Goal: Information Seeking & Learning: Learn about a topic

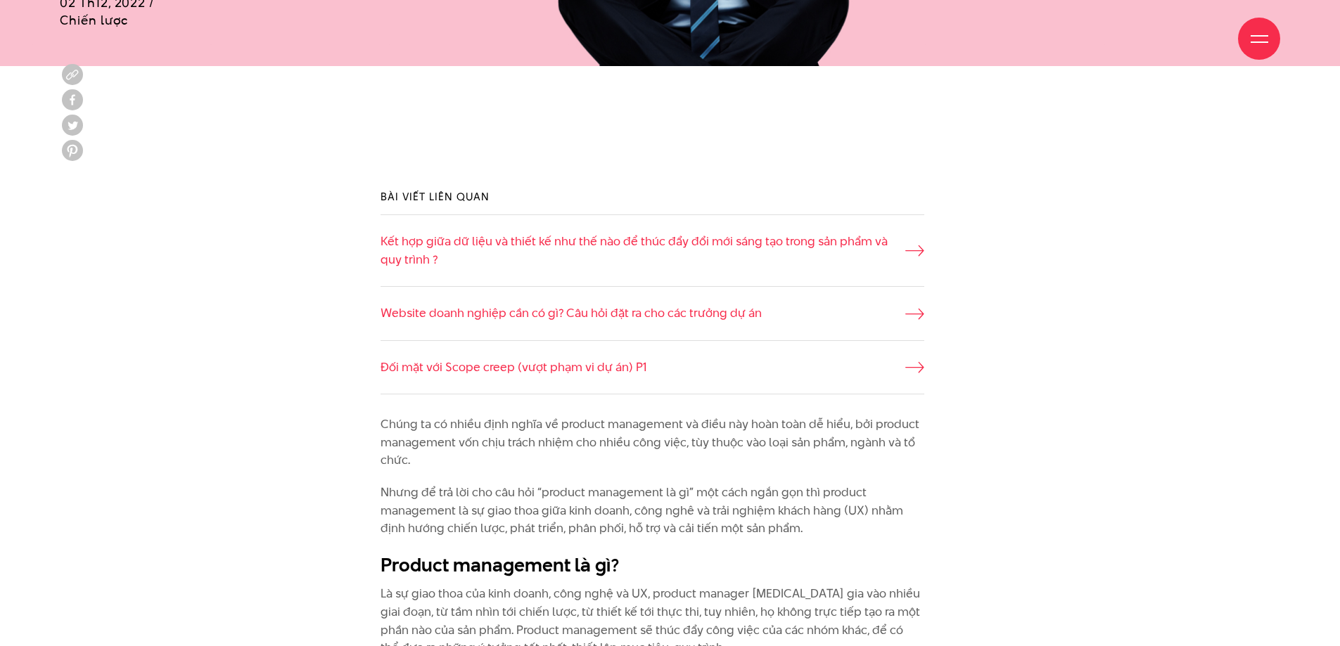
scroll to position [914, 0]
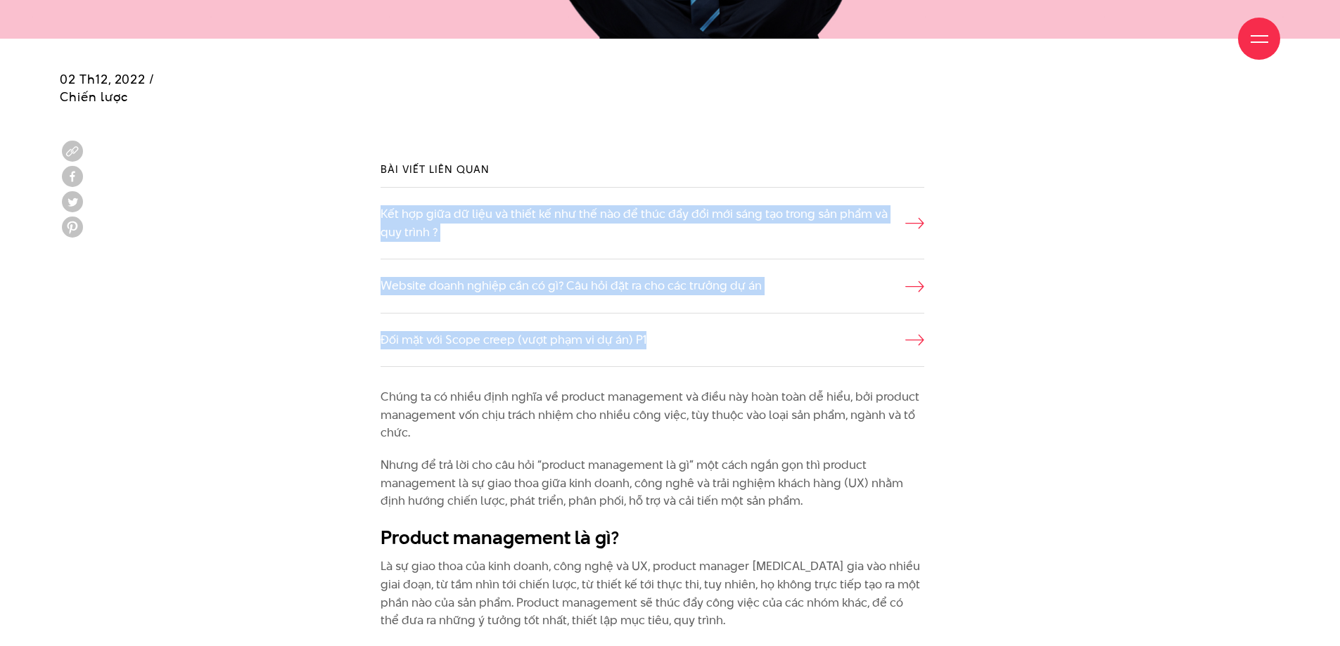
drag, startPoint x: 466, startPoint y: 214, endPoint x: 1167, endPoint y: 386, distance: 721.3
click at [1143, 384] on div "Bài viết liên quan Kết hợp giữa dữ liệu và thiết kế như thế nào để thúc đẩy đổi…" at bounding box center [669, 265] width 1255 height 248
click at [1173, 387] on div "Bài viết liên quan Kết hợp giữa dữ liệu và thiết kế như thế nào để thúc đẩy đổi…" at bounding box center [669, 265] width 1255 height 248
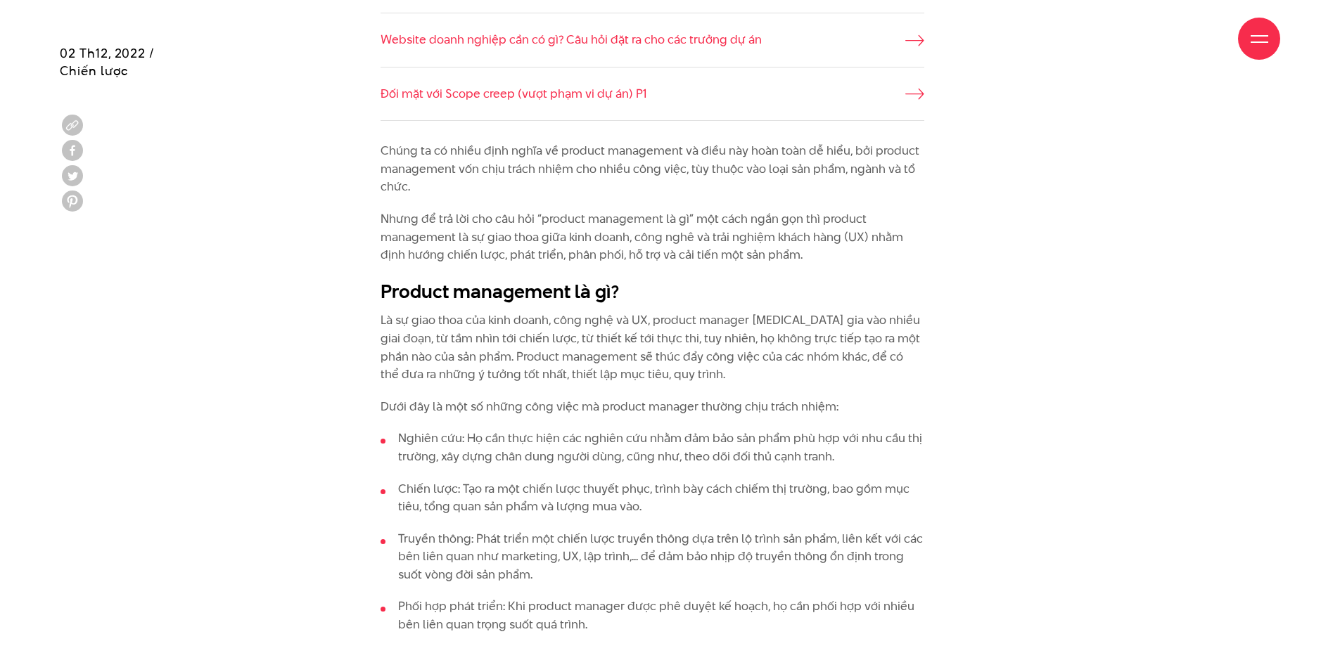
scroll to position [1196, 0]
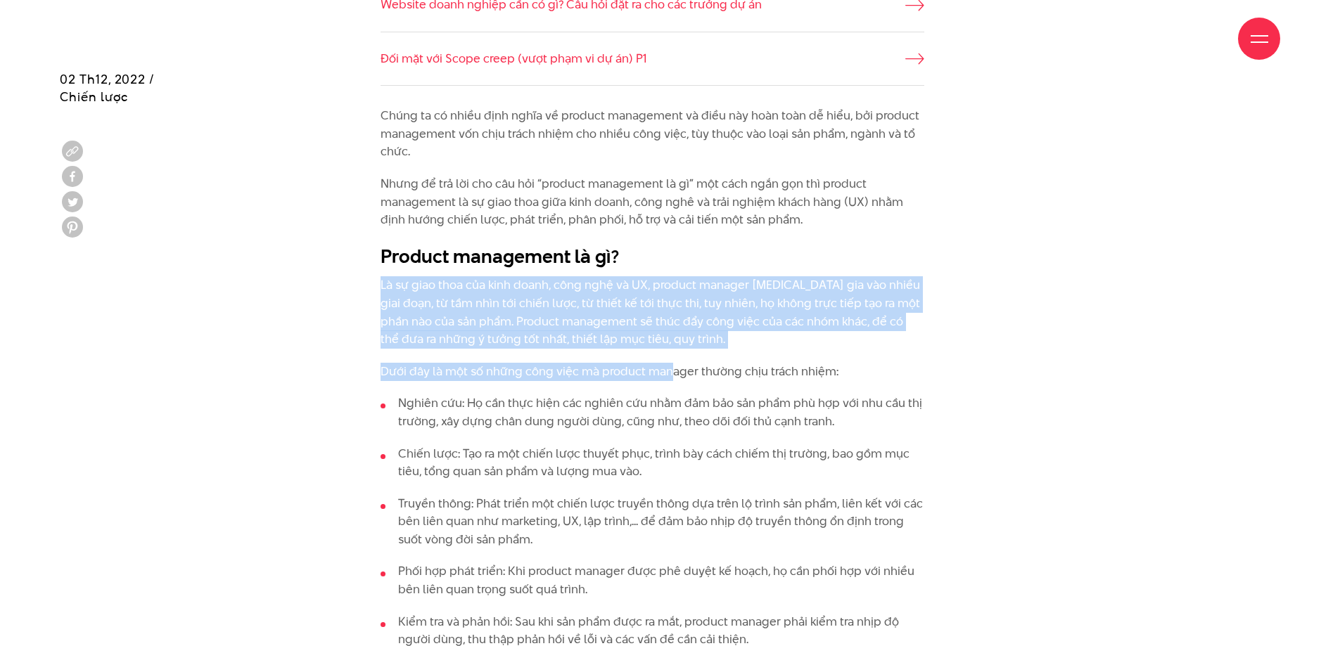
drag, startPoint x: 667, startPoint y: 361, endPoint x: 816, endPoint y: 265, distance: 176.5
click at [817, 264] on h2 "Product management là gì?" at bounding box center [652, 256] width 544 height 27
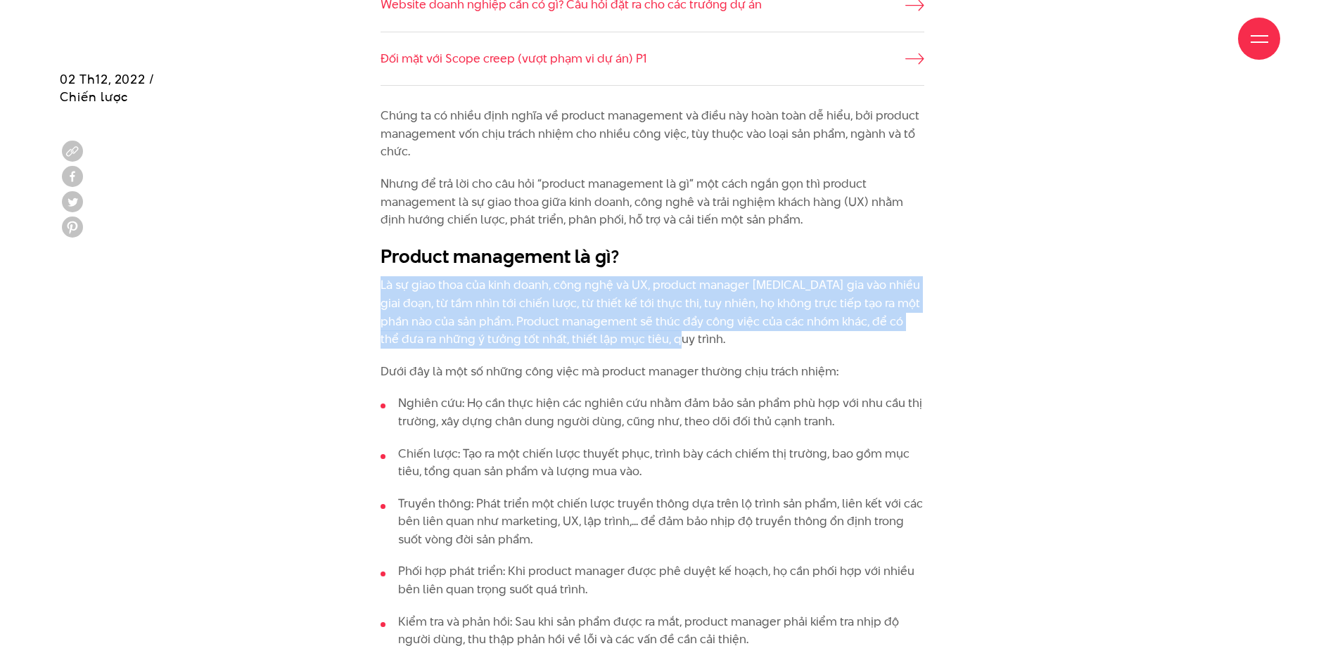
drag, startPoint x: 831, startPoint y: 256, endPoint x: 686, endPoint y: 344, distance: 169.5
click at [686, 344] on p "Là sự giao thoa của kinh doanh, công nghệ và UX, product manager [MEDICAL_DATA]…" at bounding box center [652, 312] width 544 height 72
drag, startPoint x: 729, startPoint y: 338, endPoint x: 707, endPoint y: 253, distance: 87.0
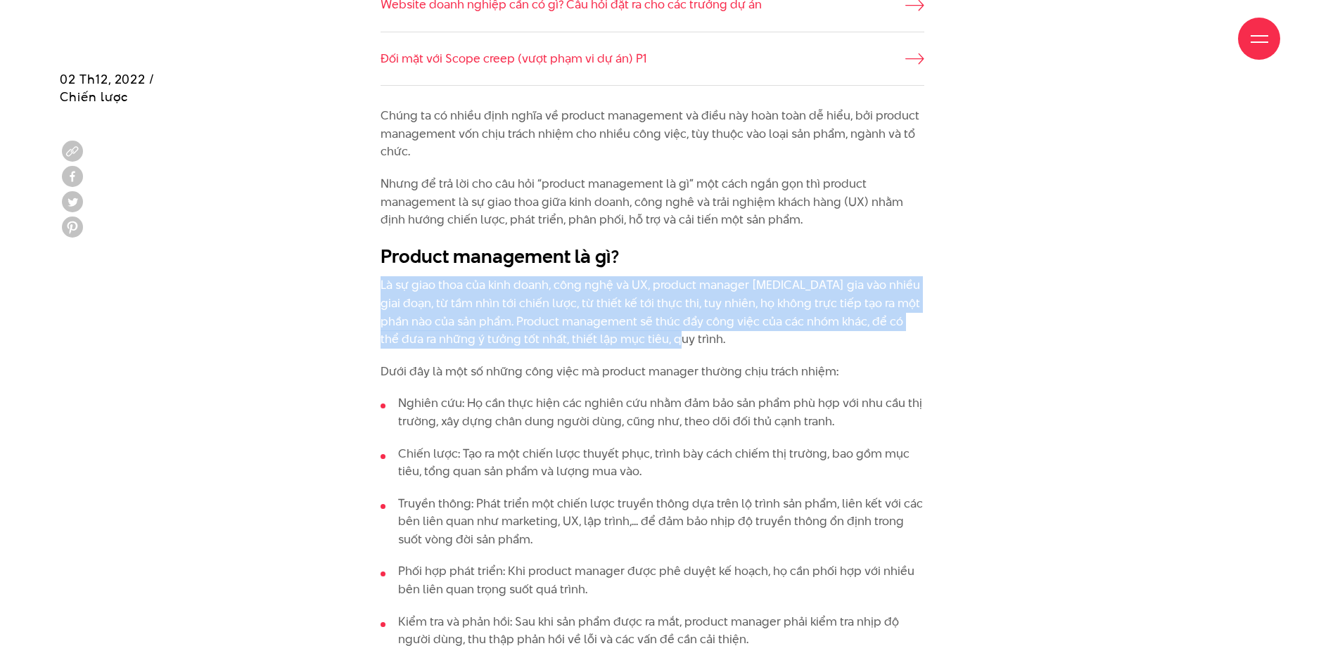
click at [707, 253] on h2 "Product management là gì?" at bounding box center [652, 256] width 544 height 27
drag, startPoint x: 724, startPoint y: 344, endPoint x: 372, endPoint y: 284, distance: 356.7
click at [411, 287] on p "Là sự giao thoa của kinh doanh, công nghệ và UX, product manager [MEDICAL_DATA]…" at bounding box center [652, 312] width 544 height 72
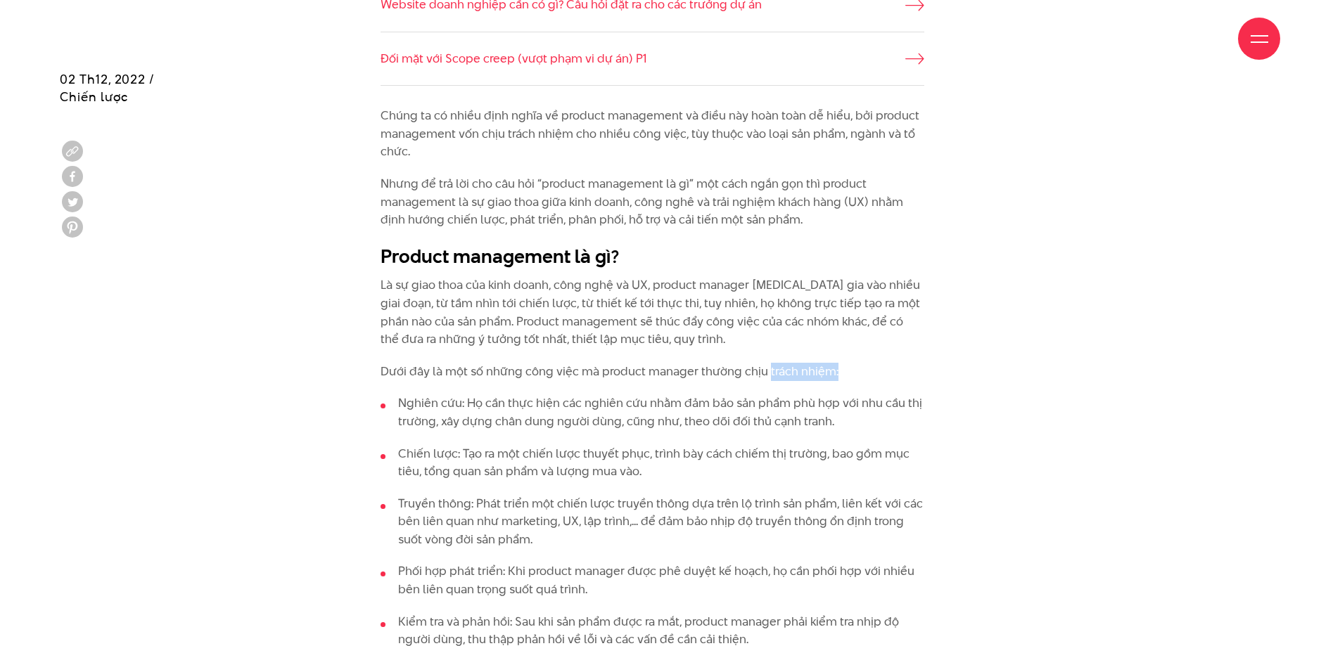
drag, startPoint x: 883, startPoint y: 371, endPoint x: 764, endPoint y: 354, distance: 120.0
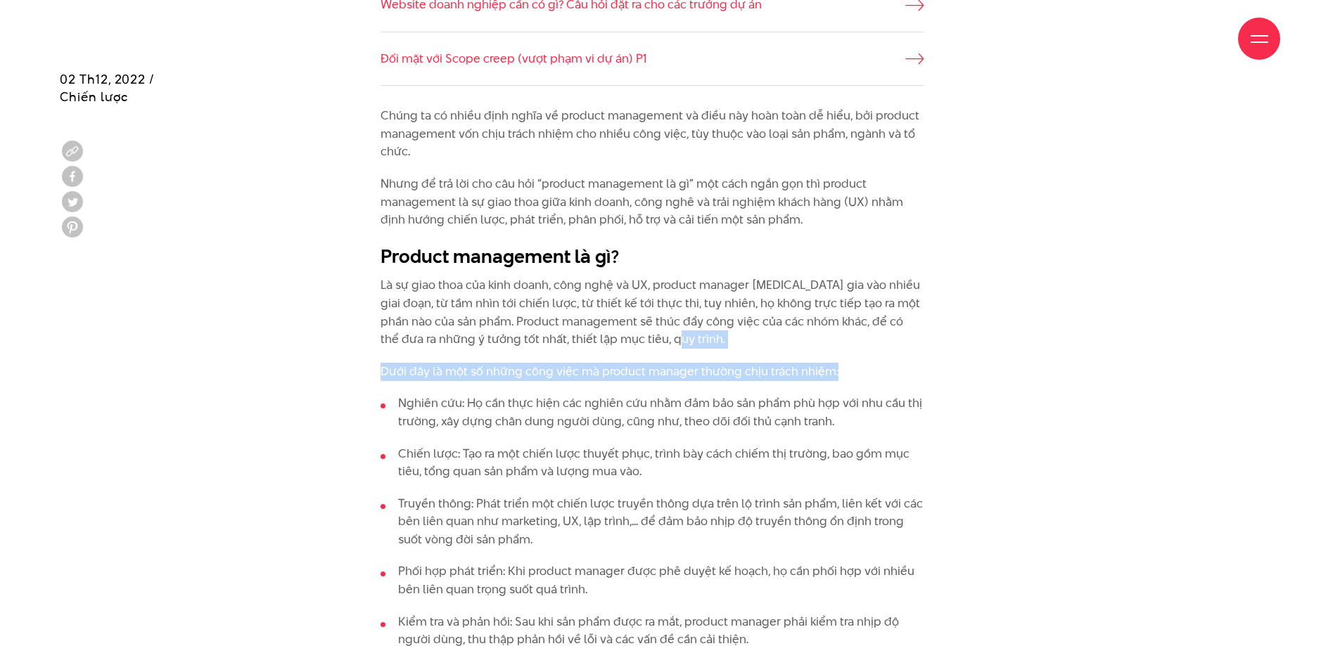
drag, startPoint x: 714, startPoint y: 340, endPoint x: 914, endPoint y: 375, distance: 202.7
click at [914, 375] on p "Dưới đây là một số những công việc mà product manager thường chịu trách nhiệm:" at bounding box center [652, 372] width 544 height 18
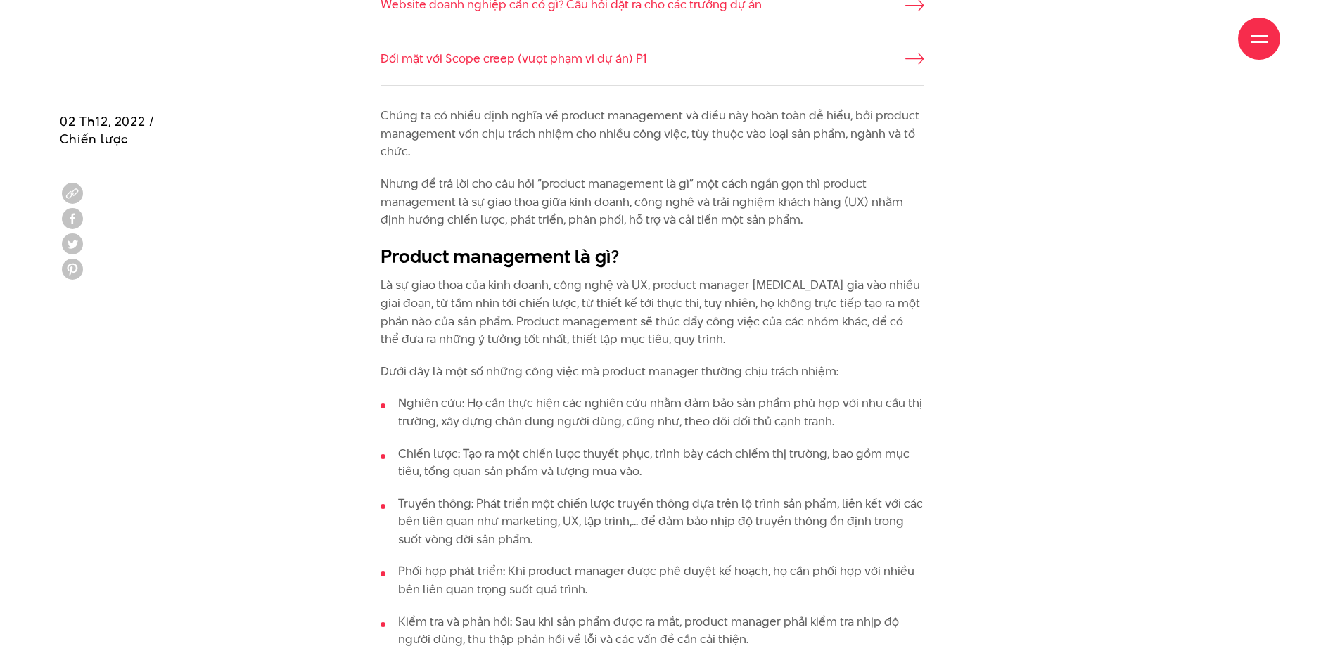
scroll to position [1336, 0]
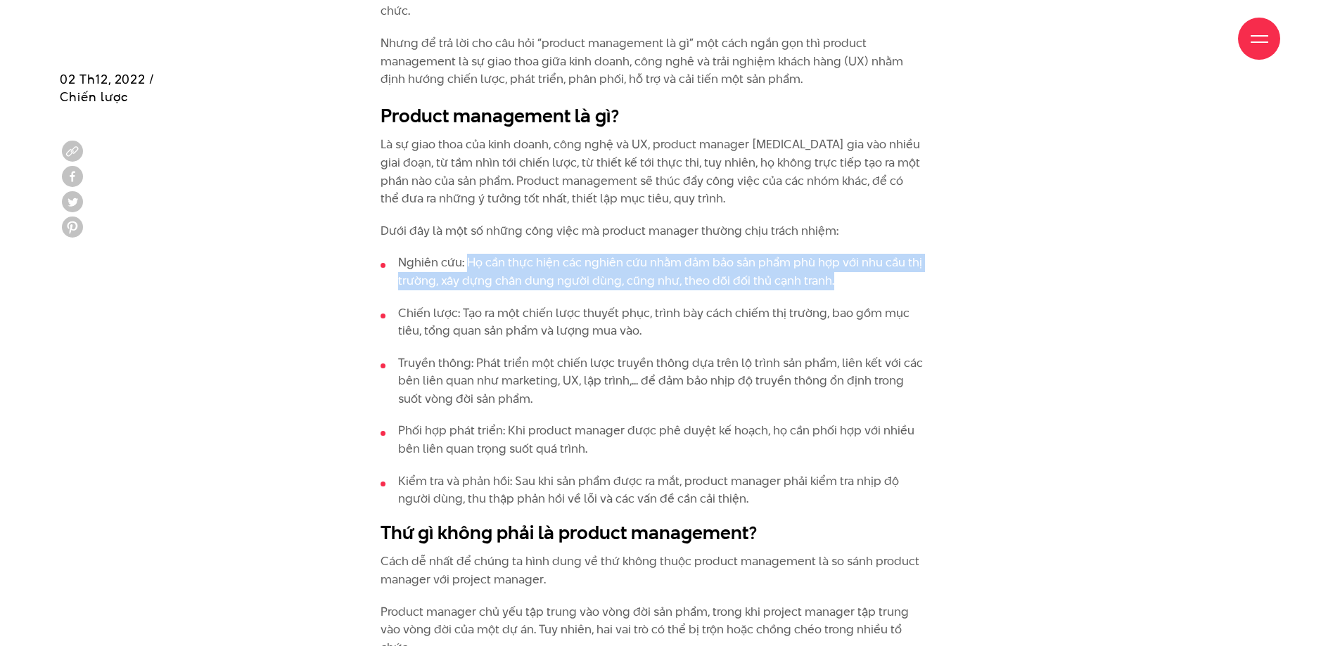
drag, startPoint x: 469, startPoint y: 265, endPoint x: 866, endPoint y: 280, distance: 397.6
click at [866, 280] on li "Nghiên cứu: Họ cần thực hiện các nghiên cứu nhằm đảm bảo sản phẩm phù hợp với n…" at bounding box center [652, 272] width 544 height 36
drag, startPoint x: 872, startPoint y: 279, endPoint x: 489, endPoint y: 260, distance: 383.8
click at [489, 260] on li "Nghiên cứu: Họ cần thực hiện các nghiên cứu nhằm đảm bảo sản phẩm phù hợp với n…" at bounding box center [652, 272] width 544 height 36
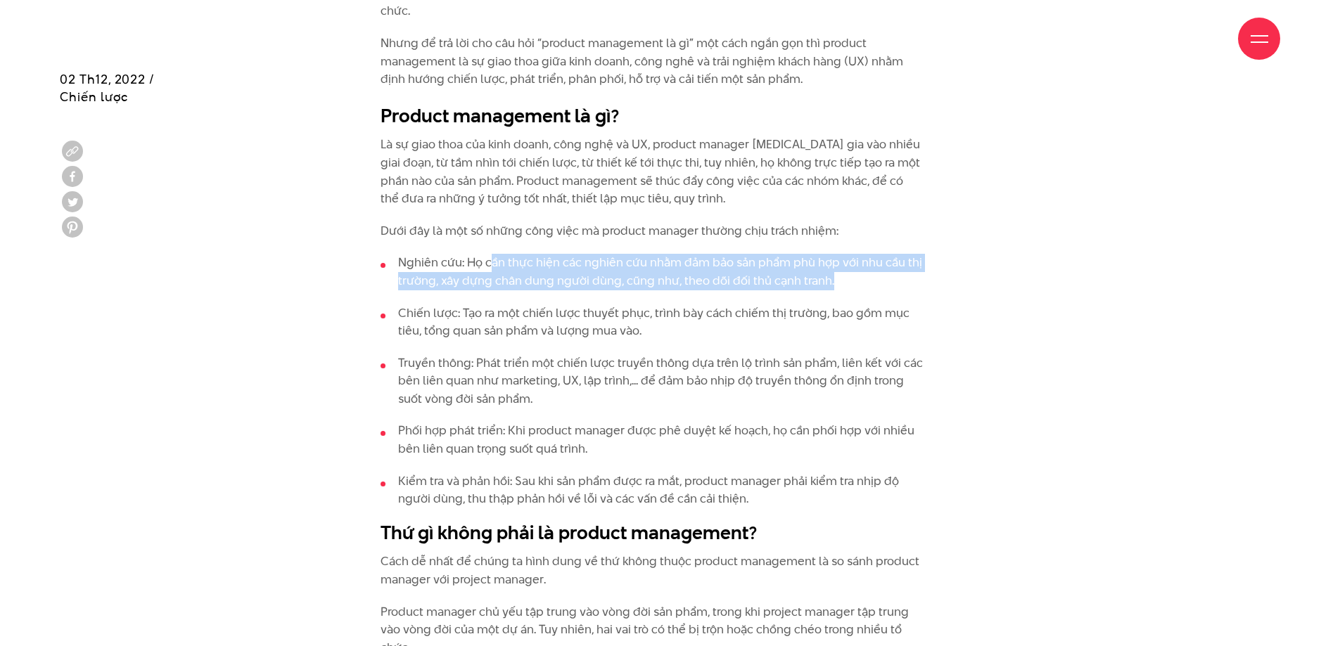
click at [489, 260] on li "Nghiên cứu: Họ cần thực hiện các nghiên cứu nhằm đảm bảo sản phẩm phù hợp với n…" at bounding box center [652, 272] width 544 height 36
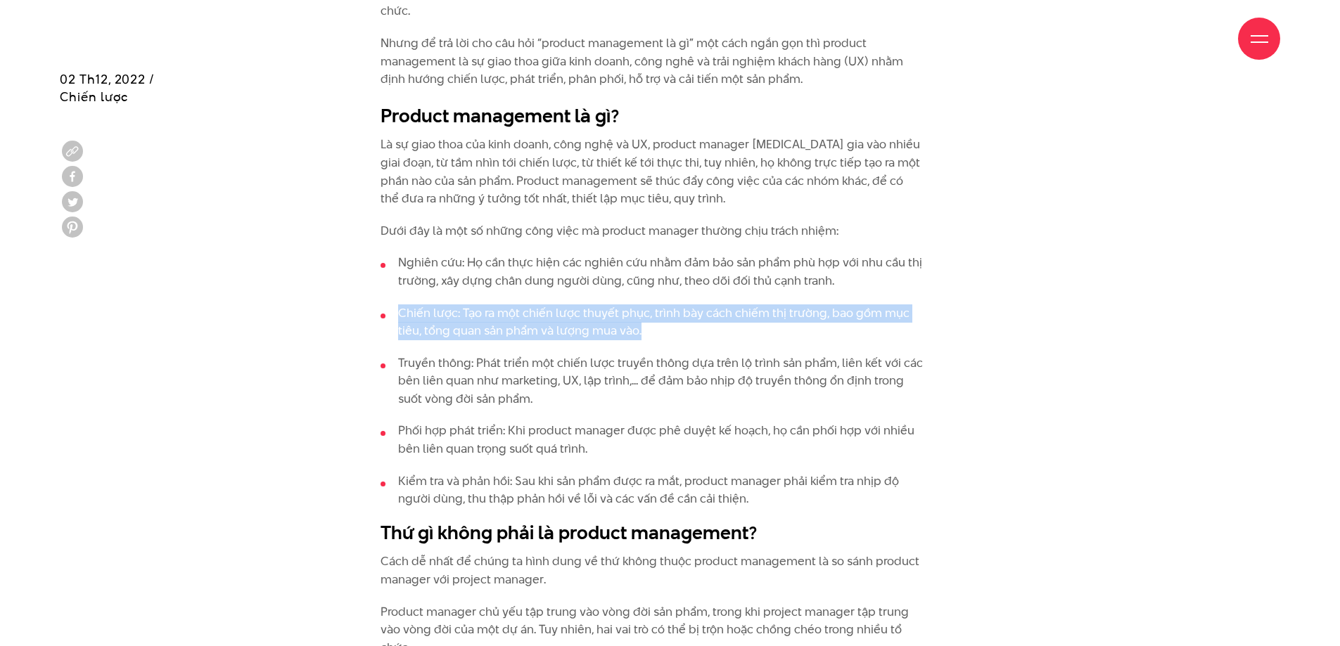
drag, startPoint x: 666, startPoint y: 329, endPoint x: 382, endPoint y: 302, distance: 285.4
click at [382, 302] on ul "Nghiên cứu: Họ cần thực hiện các nghiên cứu nhằm đảm bảo sản phẩm phù hợp với n…" at bounding box center [652, 381] width 544 height 255
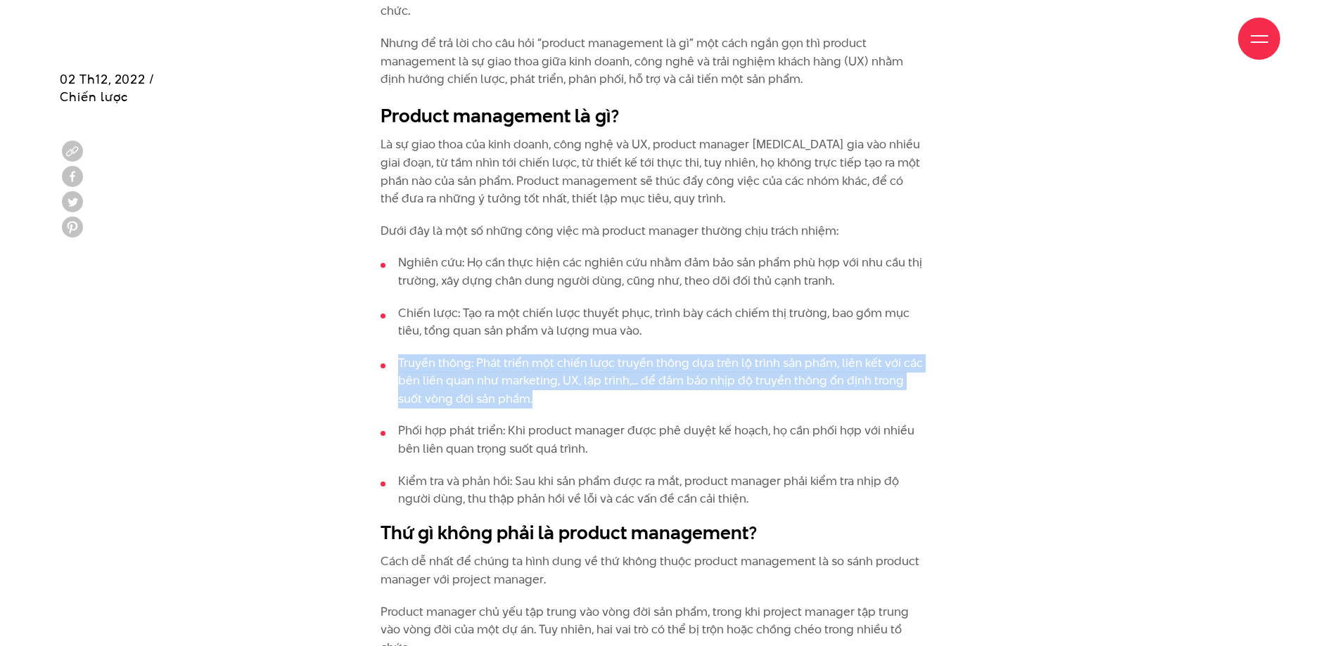
drag, startPoint x: 724, startPoint y: 404, endPoint x: 845, endPoint y: 334, distance: 139.6
click at [845, 334] on ul "Nghiên cứu: Họ cần thực hiện các nghiên cứu nhằm đảm bảo sản phẩm phù hợp với n…" at bounding box center [652, 381] width 544 height 255
click at [845, 334] on li "Chiến lược: Tạo ra một chiến lược thuyết phục, trình bày cách chiếm thị trường,…" at bounding box center [652, 323] width 544 height 36
drag, startPoint x: 797, startPoint y: 334, endPoint x: 598, endPoint y: 402, distance: 209.7
click at [598, 402] on ul "Nghiên cứu: Họ cần thực hiện các nghiên cứu nhằm đảm bảo sản phẩm phù hợp với n…" at bounding box center [652, 381] width 544 height 255
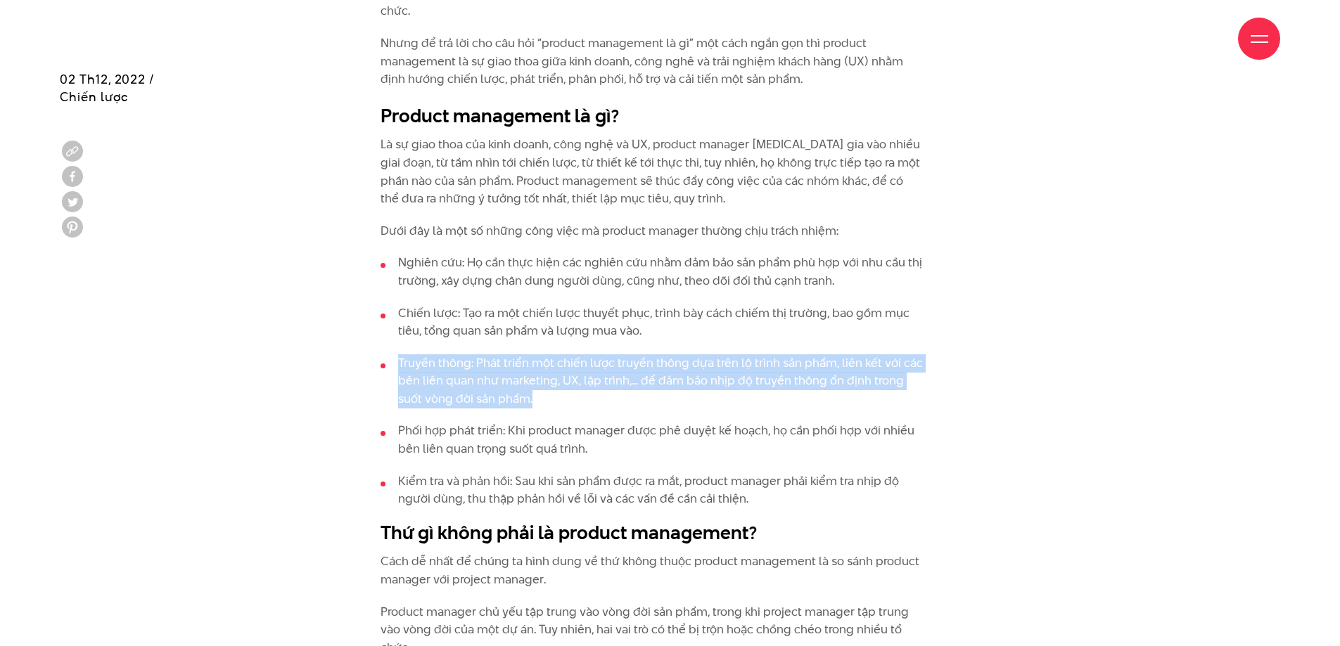
click at [598, 402] on li "Truyền thông: Phát triển một chiến lược truyền thông dựa trên lộ trình sản phẩm…" at bounding box center [652, 381] width 544 height 54
drag, startPoint x: 745, startPoint y: 393, endPoint x: 876, endPoint y: 337, distance: 143.0
click at [876, 337] on ul "Nghiên cứu: Họ cần thực hiện các nghiên cứu nhằm đảm bảo sản phẩm phù hợp với n…" at bounding box center [652, 381] width 544 height 255
click at [876, 337] on li "Chiến lược: Tạo ra một chiến lược thuyết phục, trình bày cách chiếm thị trường,…" at bounding box center [652, 323] width 544 height 36
drag, startPoint x: 563, startPoint y: 406, endPoint x: 749, endPoint y: 326, distance: 202.2
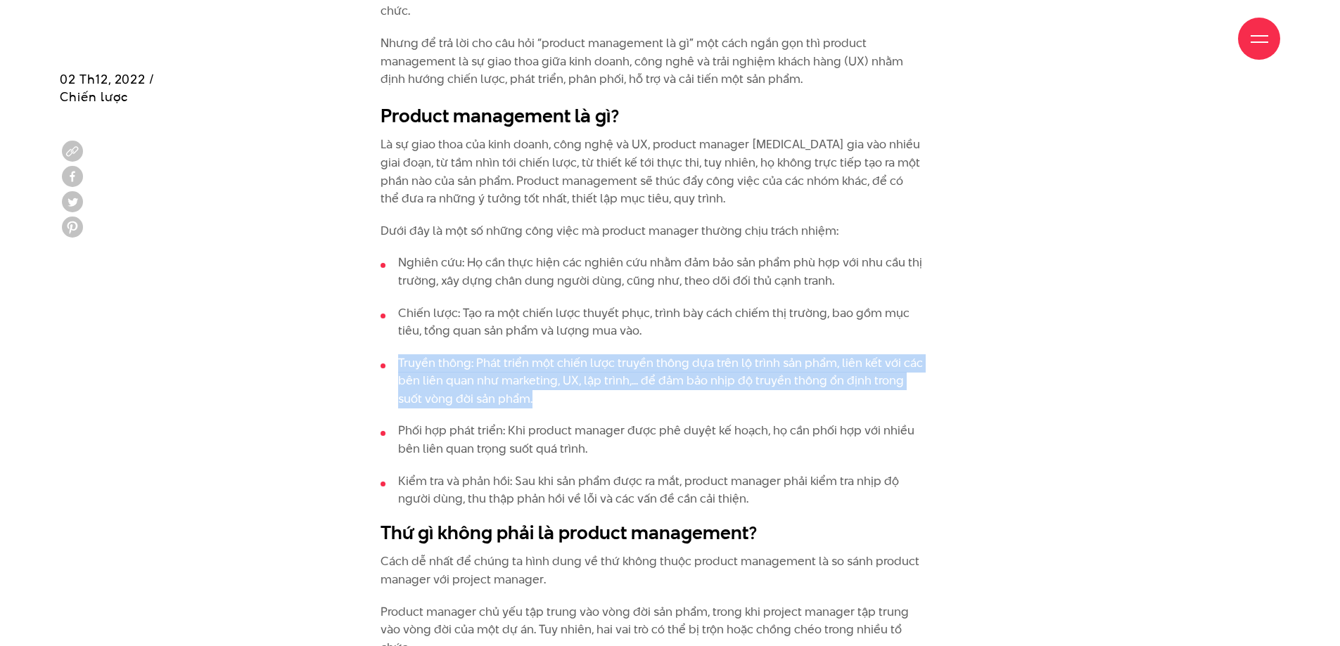
click at [749, 326] on ul "Nghiên cứu: Họ cần thực hiện các nghiên cứu nhằm đảm bảo sản phẩm phù hợp với n…" at bounding box center [652, 381] width 544 height 255
click at [749, 326] on li "Chiến lược: Tạo ra một chiến lược thuyết phục, trình bày cách chiếm thị trường,…" at bounding box center [652, 323] width 544 height 36
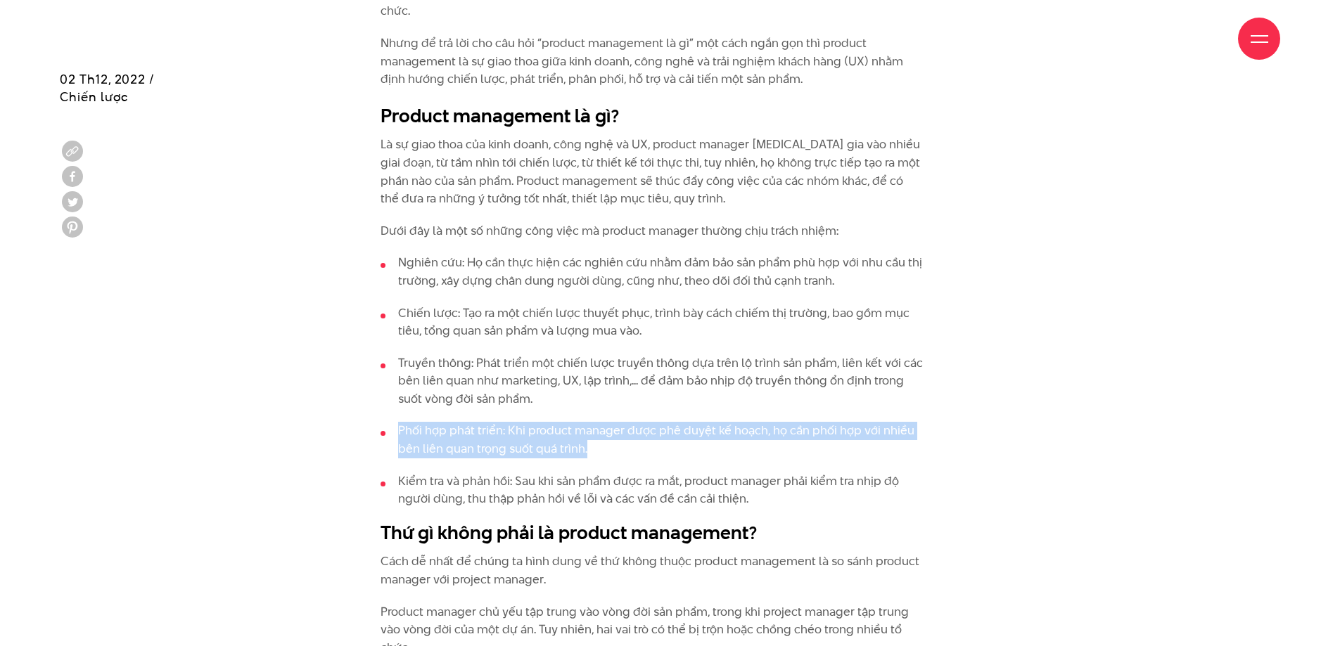
drag, startPoint x: 679, startPoint y: 446, endPoint x: 745, endPoint y: 405, distance: 77.7
click at [745, 405] on ul "Nghiên cứu: Họ cần thực hiện các nghiên cứu nhằm đảm bảo sản phẩm phù hợp với n…" at bounding box center [652, 381] width 544 height 255
click at [745, 405] on li "Truyền thông: Phát triển một chiến lược truyền thông dựa trên lộ trình sản phẩm…" at bounding box center [652, 381] width 544 height 54
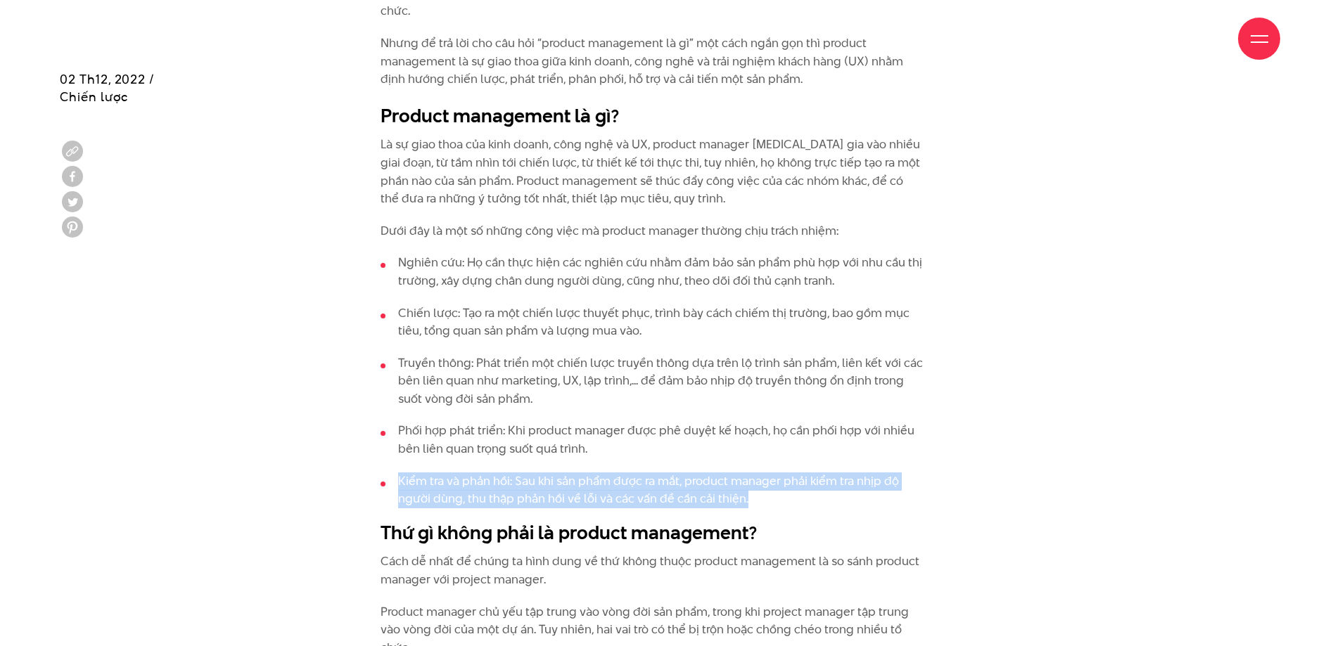
drag, startPoint x: 383, startPoint y: 482, endPoint x: 821, endPoint y: 500, distance: 437.8
click at [821, 500] on li "Kiểm tra và phản hồi: Sau khi sản phẩm được ra mắt, product manager phải kiểm t…" at bounding box center [652, 491] width 544 height 36
drag, startPoint x: 835, startPoint y: 500, endPoint x: 607, endPoint y: 442, distance: 235.9
click at [607, 442] on ul "Nghiên cứu: Họ cần thực hiện các nghiên cứu nhằm đảm bảo sản phẩm phù hợp với n…" at bounding box center [652, 381] width 544 height 255
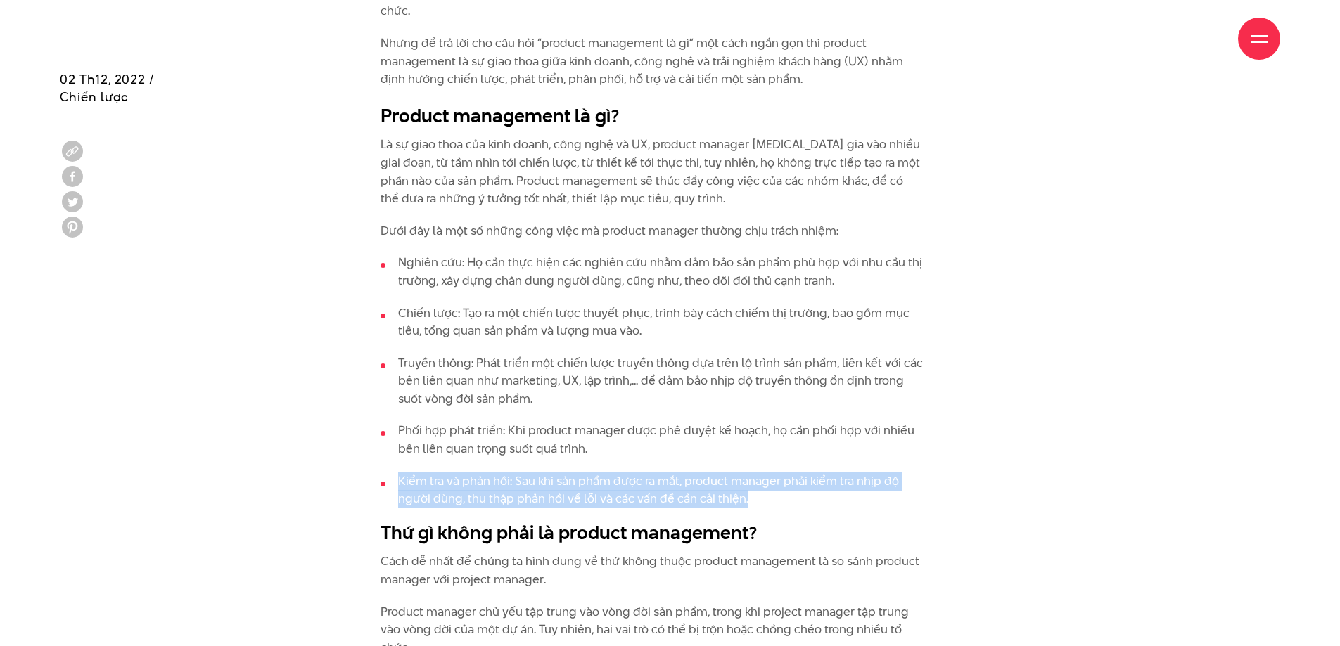
click at [607, 442] on li "Phối hợp phát triển: Khi product manager được phê duyệt kế hoạch, họ cần phối h…" at bounding box center [652, 440] width 544 height 36
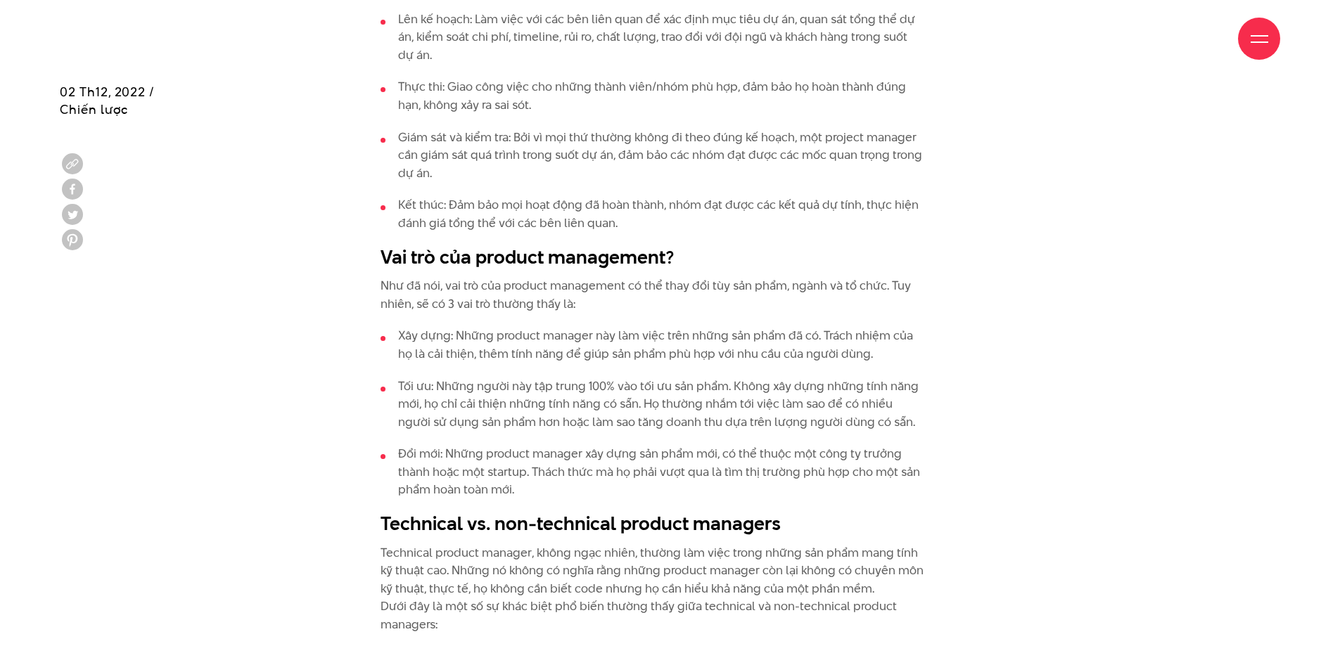
scroll to position [2110, 0]
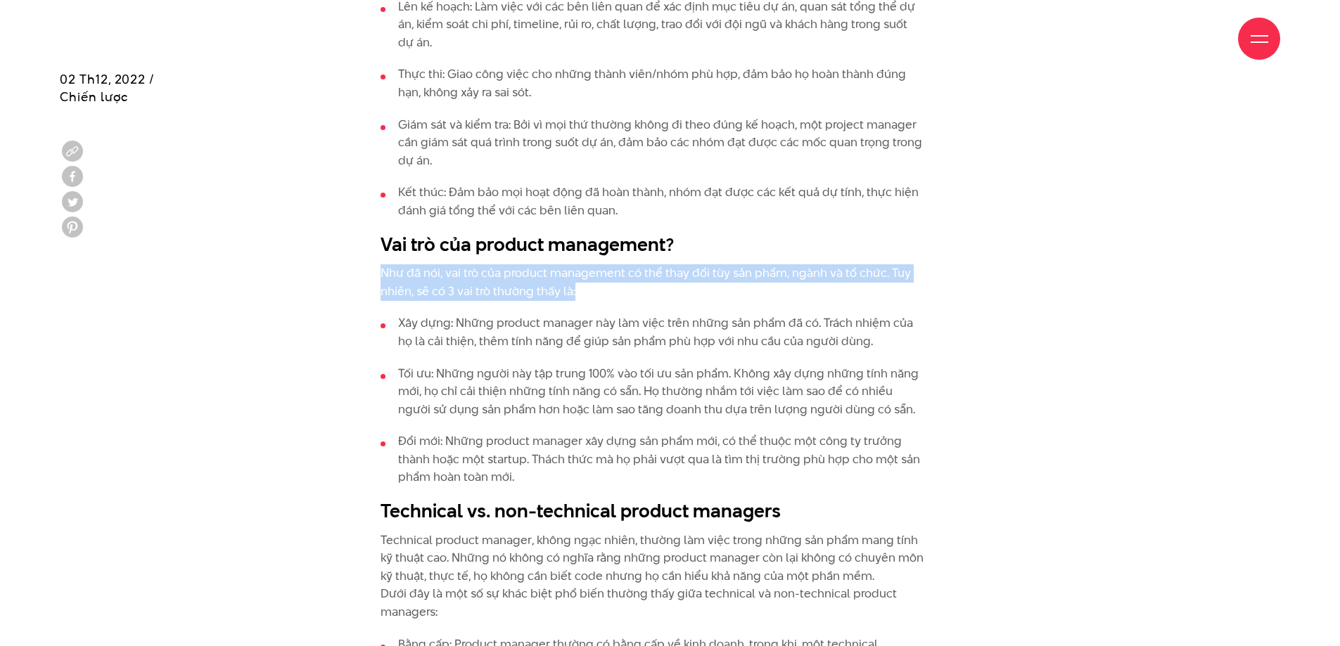
drag, startPoint x: 710, startPoint y: 297, endPoint x: 788, endPoint y: 248, distance: 92.3
click at [788, 248] on div "Chúng ta có nhiều định nghĩa về product management và điều này hoàn toàn dễ hiể…" at bounding box center [652, 274] width 544 height 2163
click at [788, 248] on h2 "Vai trò của product management?" at bounding box center [652, 244] width 544 height 27
drag, startPoint x: 765, startPoint y: 248, endPoint x: 648, endPoint y: 294, distance: 126.0
click at [648, 294] on div "Chúng ta có nhiều định nghĩa về product management và điều này hoàn toàn dễ hiể…" at bounding box center [652, 274] width 544 height 2163
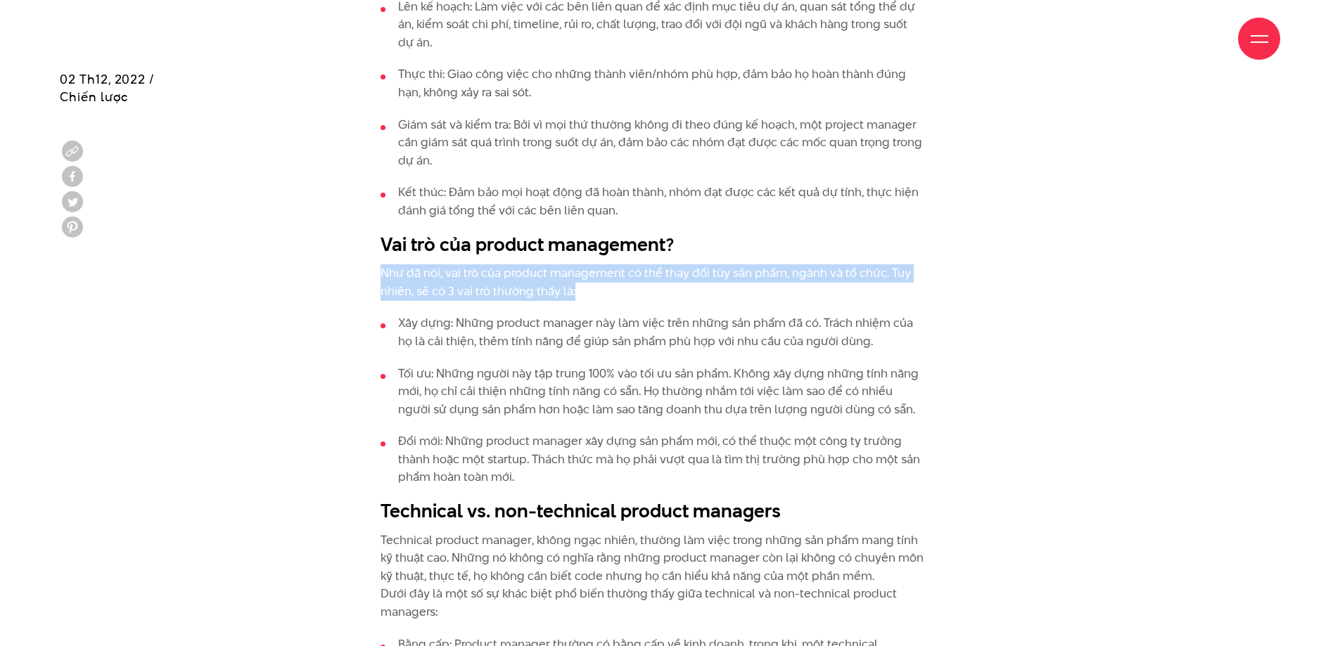
click at [648, 294] on p "Như đã nói, vai trò của product management có thể thay đổi tùy sản phẩm, ngành …" at bounding box center [652, 282] width 544 height 36
drag, startPoint x: 636, startPoint y: 296, endPoint x: 789, endPoint y: 249, distance: 160.4
click at [789, 249] on div "Chúng ta có nhiều định nghĩa về product management và điều này hoàn toàn dễ hiể…" at bounding box center [652, 274] width 544 height 2163
click at [789, 249] on h2 "Vai trò của product management?" at bounding box center [652, 244] width 544 height 27
drag, startPoint x: 828, startPoint y: 246, endPoint x: 664, endPoint y: 305, distance: 174.6
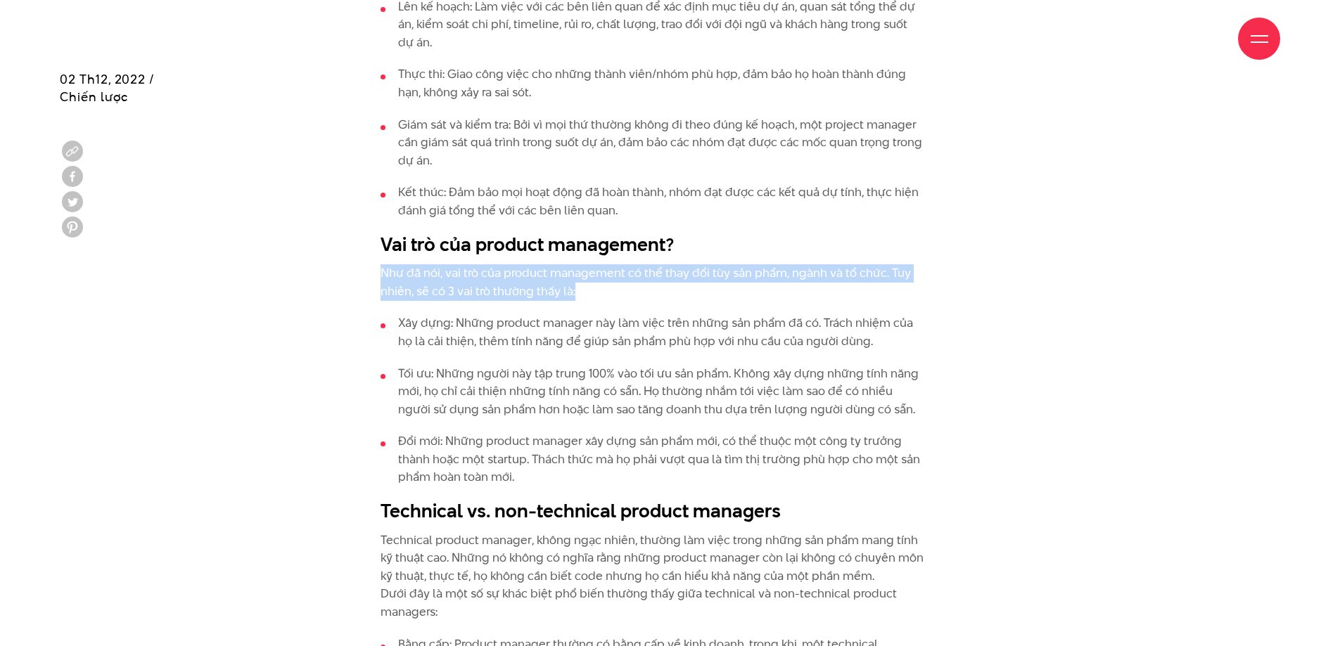
click at [666, 304] on div "Chúng ta có nhiều định nghĩa về product management và điều này hoàn toàn dễ hiể…" at bounding box center [652, 274] width 544 height 2163
click at [664, 305] on div "Chúng ta có nhiều định nghĩa về product management và điều này hoàn toàn dễ hiể…" at bounding box center [652, 274] width 544 height 2163
drag, startPoint x: 681, startPoint y: 298, endPoint x: 791, endPoint y: 247, distance: 121.8
click at [781, 251] on div "Chúng ta có nhiều định nghĩa về product management và điều này hoàn toàn dễ hiể…" at bounding box center [652, 274] width 544 height 2163
click at [793, 246] on h2 "Vai trò của product management?" at bounding box center [652, 244] width 544 height 27
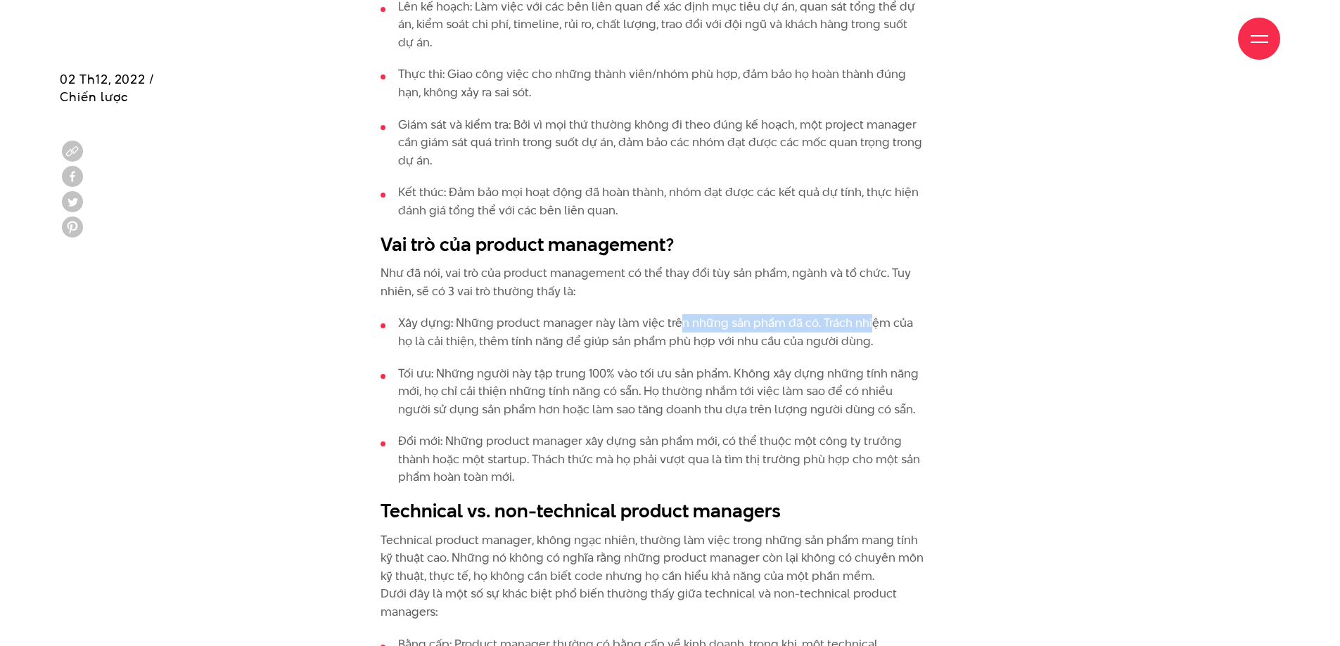
drag, startPoint x: 678, startPoint y: 302, endPoint x: 873, endPoint y: 319, distance: 195.5
click at [873, 319] on div "Chúng ta có nhiều định nghĩa về product management và điều này hoàn toàn dễ hiể…" at bounding box center [652, 274] width 544 height 2163
click at [888, 336] on li "Xây dựng: Những product manager này làm việc trên những sản phẩm đã có. Trách n…" at bounding box center [652, 332] width 544 height 36
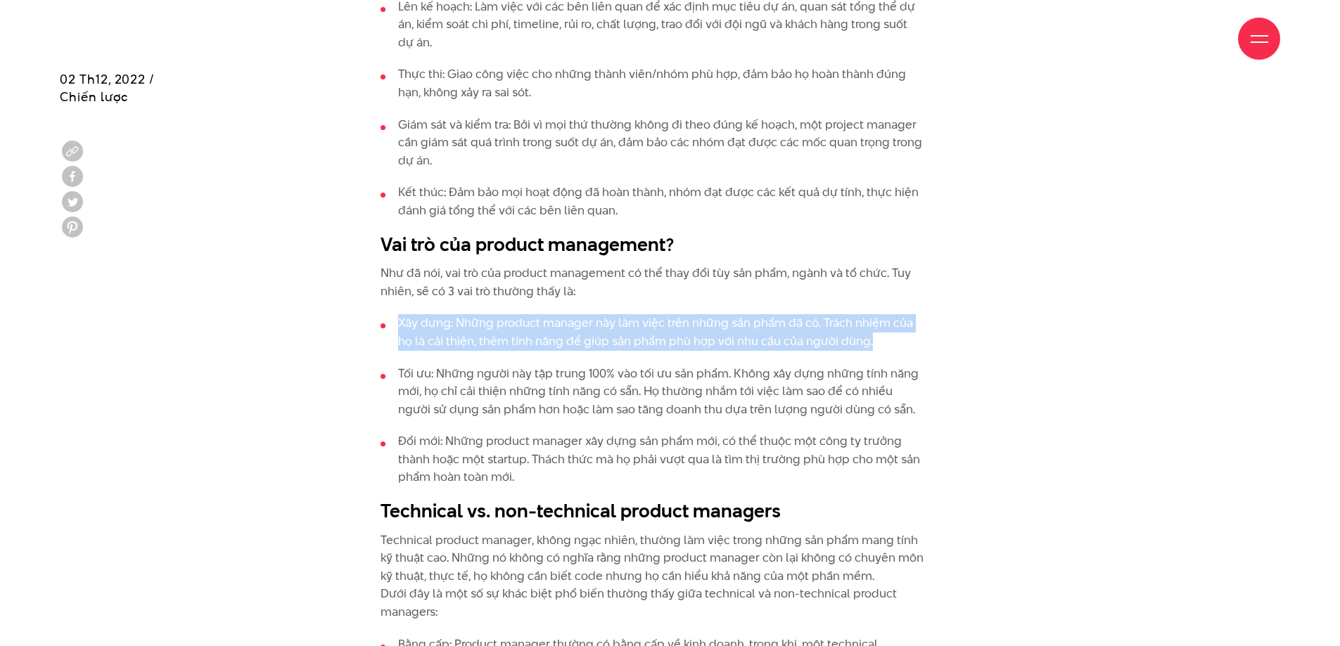
drag, startPoint x: 921, startPoint y: 347, endPoint x: 628, endPoint y: 298, distance: 296.7
click at [628, 298] on div "Chúng ta có nhiều định nghĩa về product management và điều này hoàn toàn dễ hiể…" at bounding box center [652, 274] width 544 height 2163
click at [628, 298] on p "Như đã nói, vai trò của product management có thể thay đổi tùy sản phẩm, ngành …" at bounding box center [652, 282] width 544 height 36
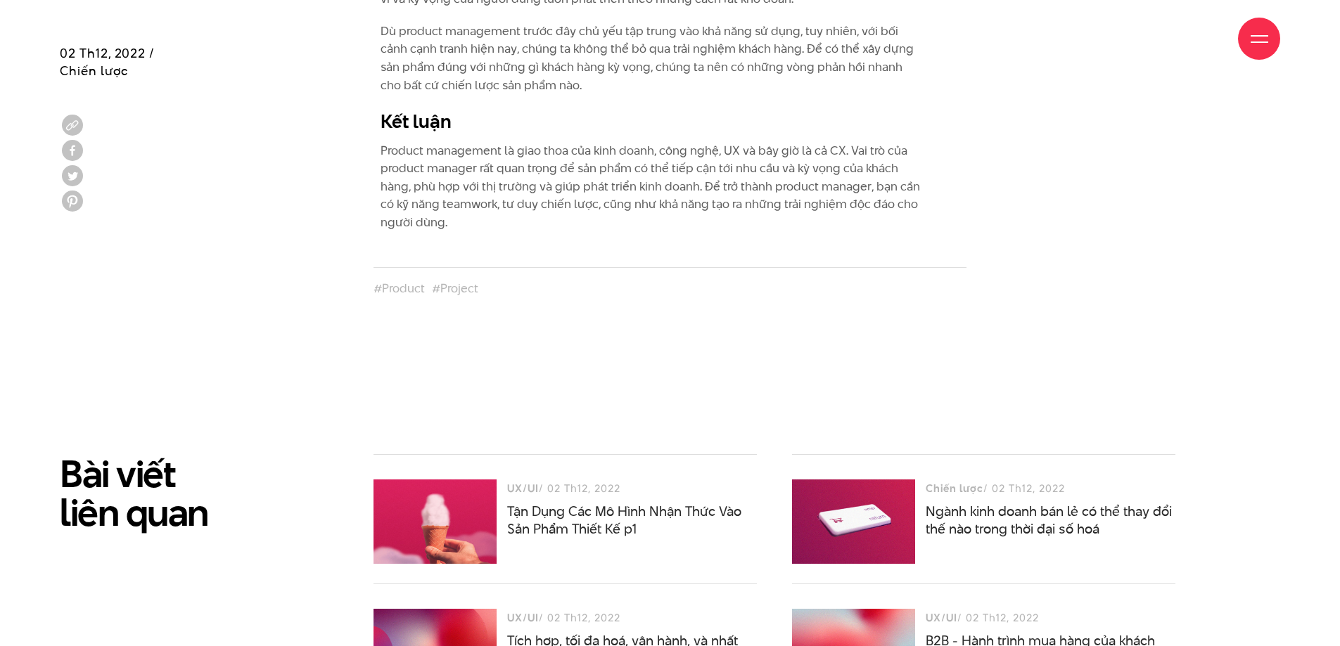
scroll to position [3235, 0]
